Goal: Task Accomplishment & Management: Manage account settings

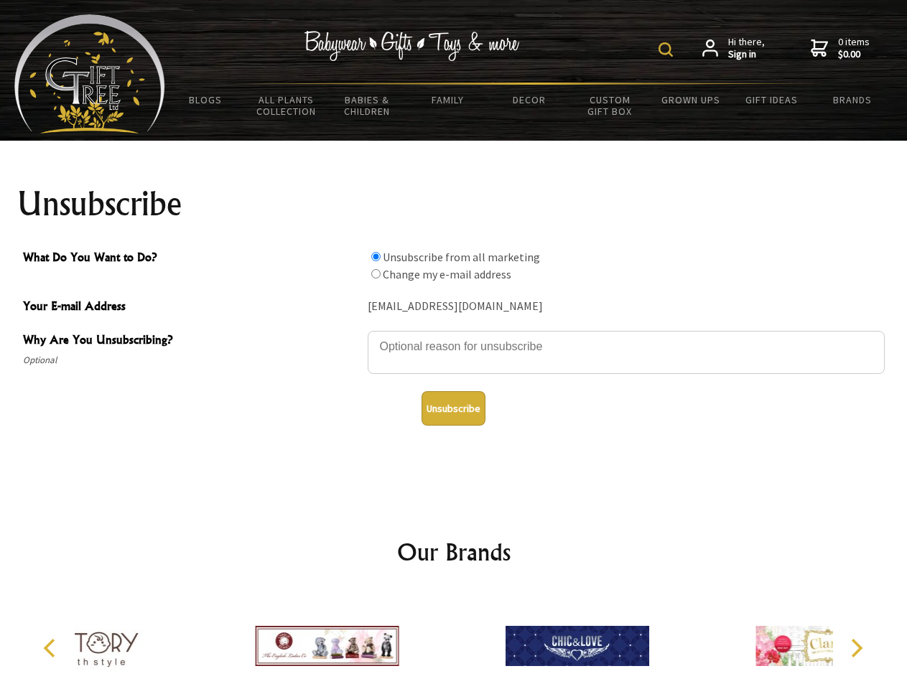
click at [668, 50] on img at bounding box center [665, 49] width 14 height 14
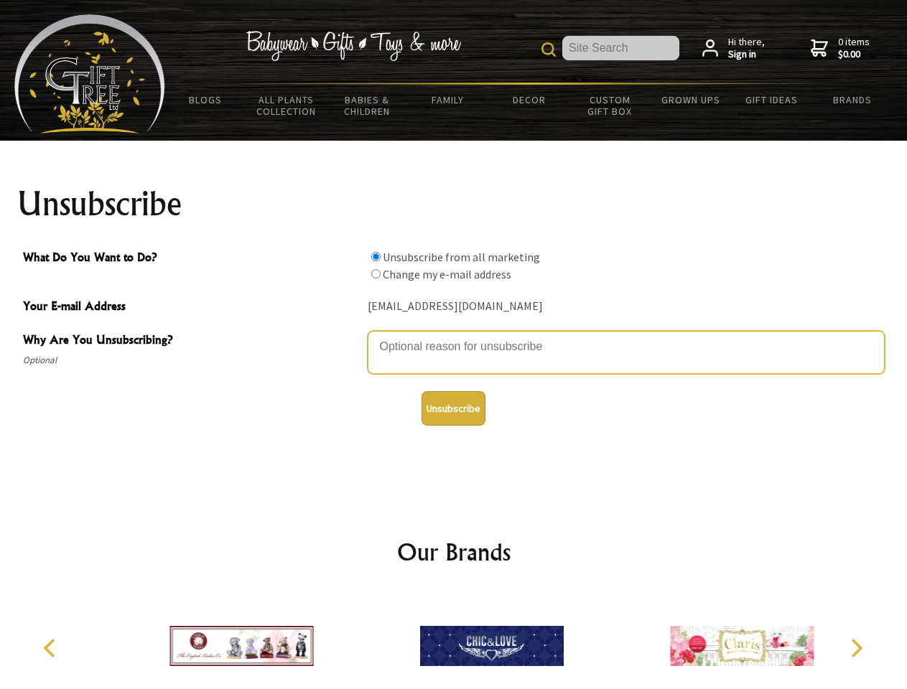
click at [454, 336] on textarea "Why Are You Unsubscribing?" at bounding box center [626, 352] width 517 height 43
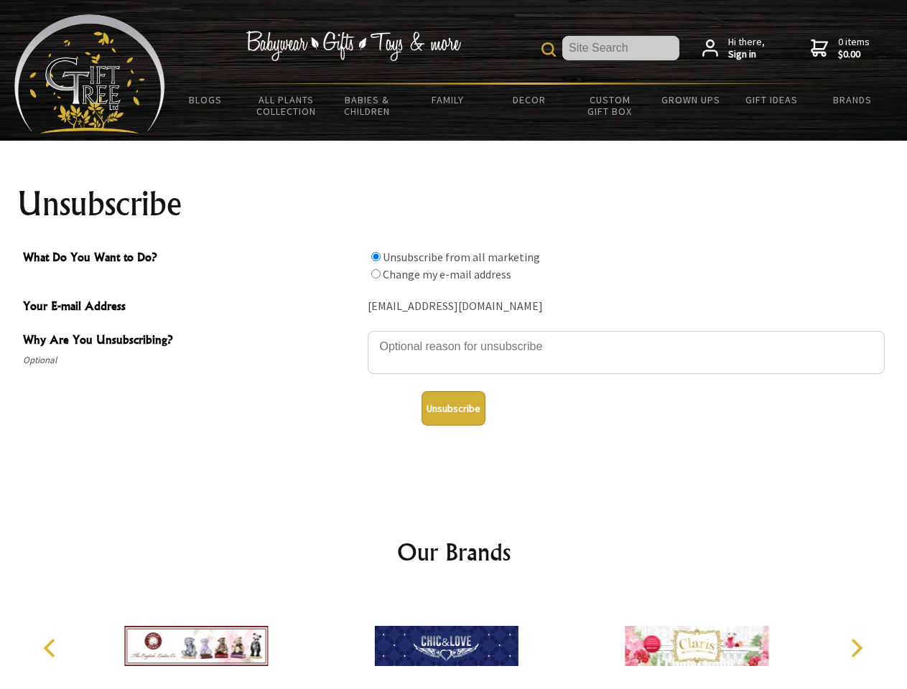
click at [376, 256] on input "What Do You Want to Do?" at bounding box center [375, 256] width 9 height 9
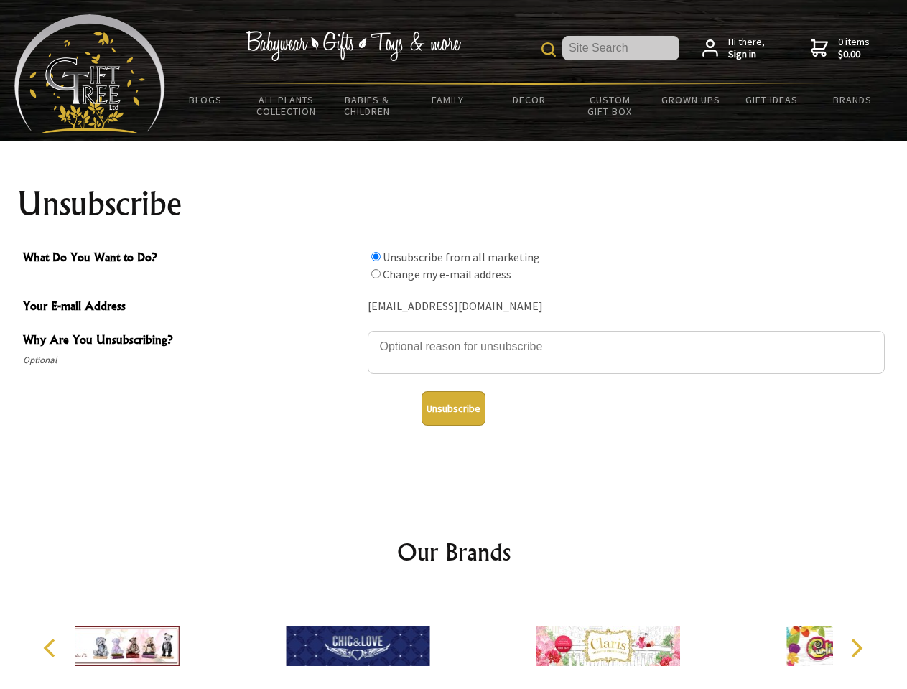
click at [376, 274] on input "What Do You Want to Do?" at bounding box center [375, 273] width 9 height 9
radio input "true"
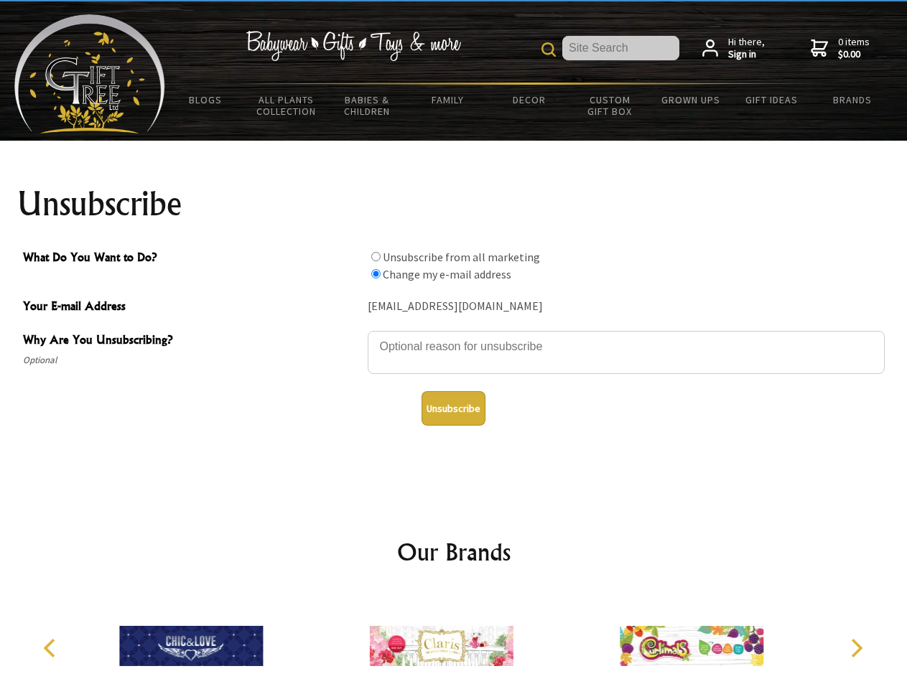
click at [453, 409] on button "Unsubscribe" at bounding box center [453, 408] width 64 height 34
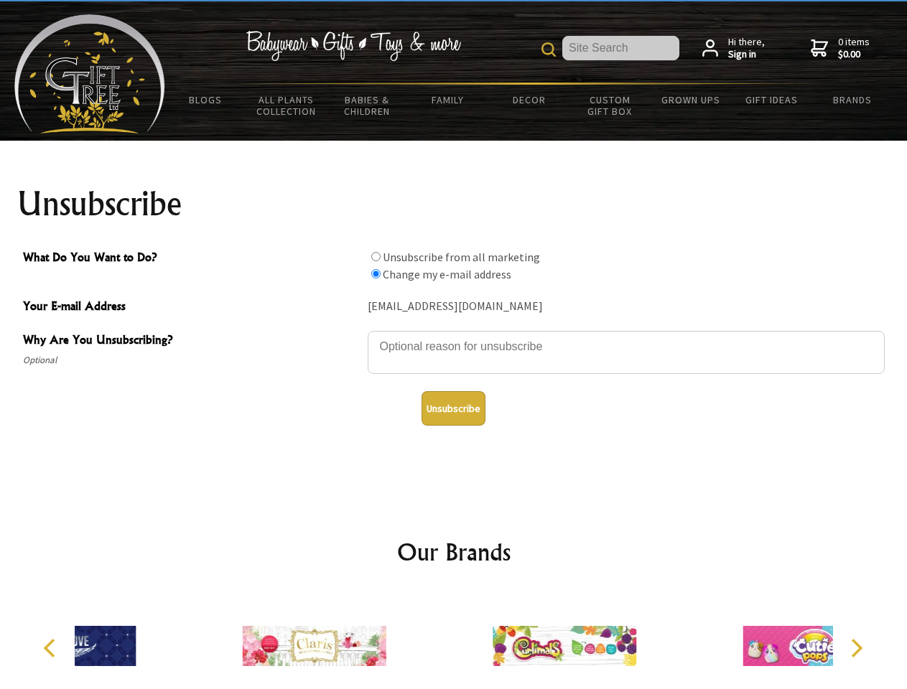
click at [454, 640] on div at bounding box center [564, 648] width 250 height 112
click at [52, 648] on icon "Previous" at bounding box center [51, 648] width 19 height 19
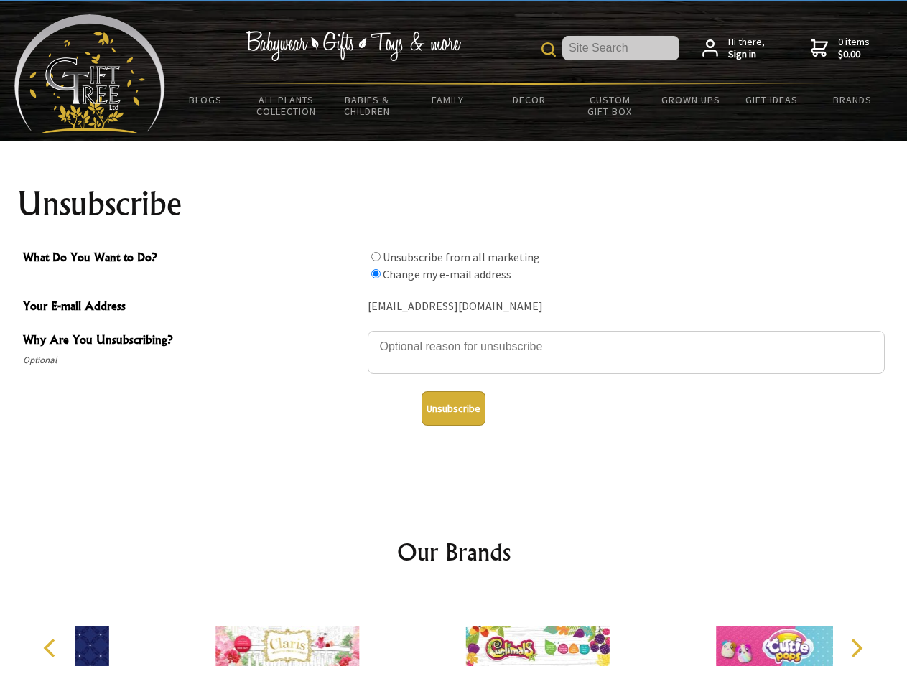
click at [856, 648] on icon "Next" at bounding box center [855, 648] width 19 height 19
